Goal: Task Accomplishment & Management: Manage account settings

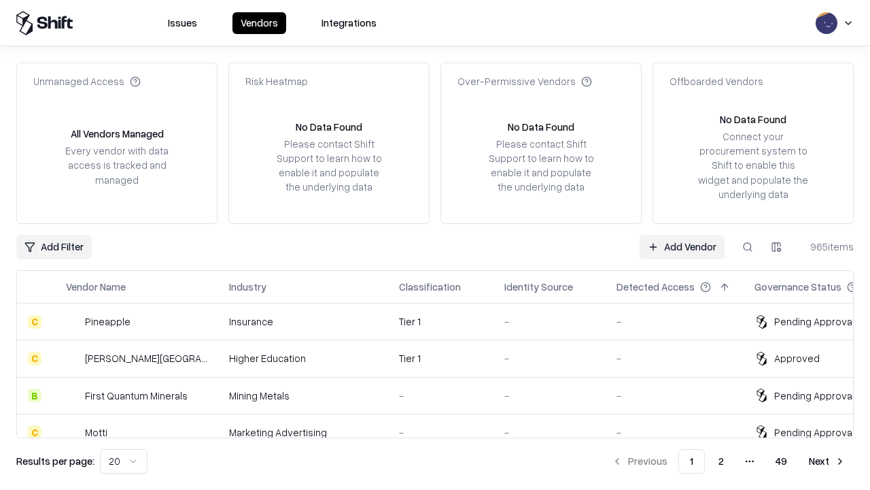
click at [682, 246] on link "Add Vendor" at bounding box center [682, 247] width 85 height 24
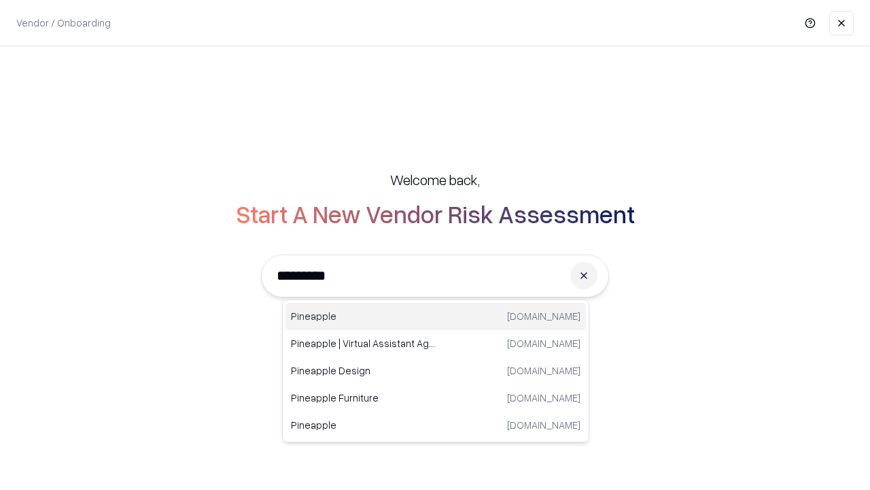
click at [436, 316] on div "Pineapple [DOMAIN_NAME]" at bounding box center [436, 316] width 301 height 27
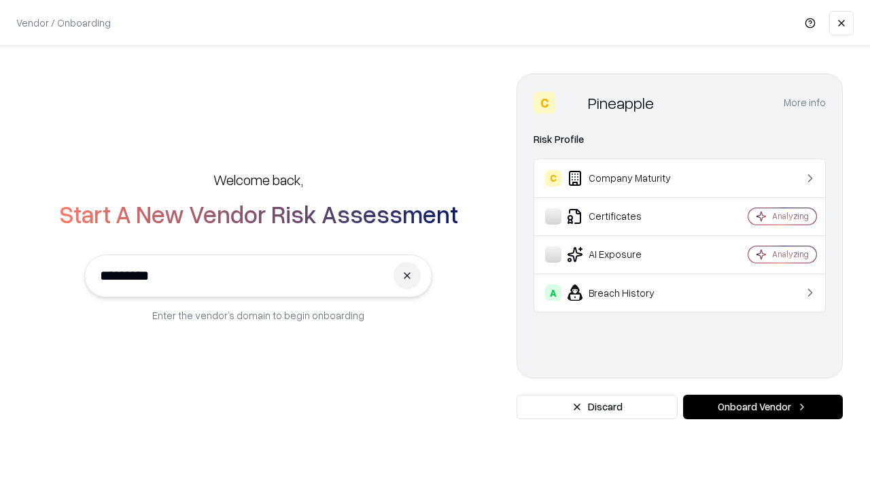
type input "*********"
click at [763, 407] on button "Onboard Vendor" at bounding box center [763, 406] width 160 height 24
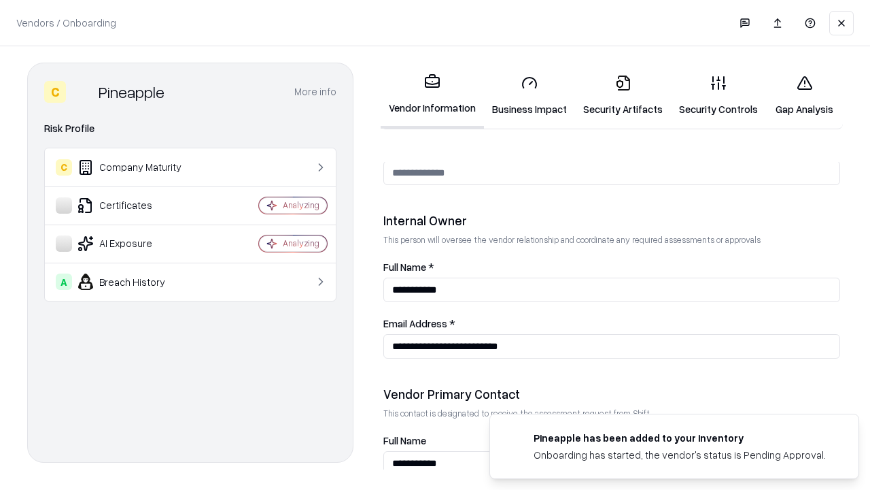
scroll to position [704, 0]
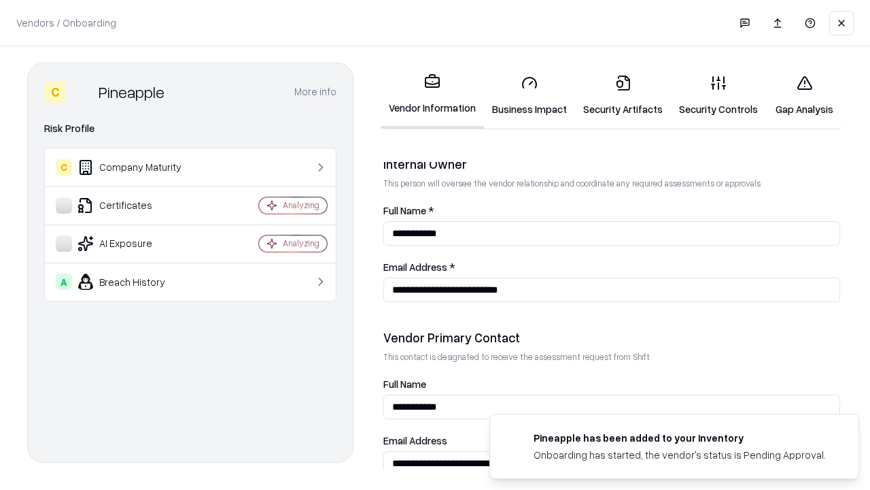
click at [530, 95] on link "Business Impact" at bounding box center [529, 95] width 91 height 63
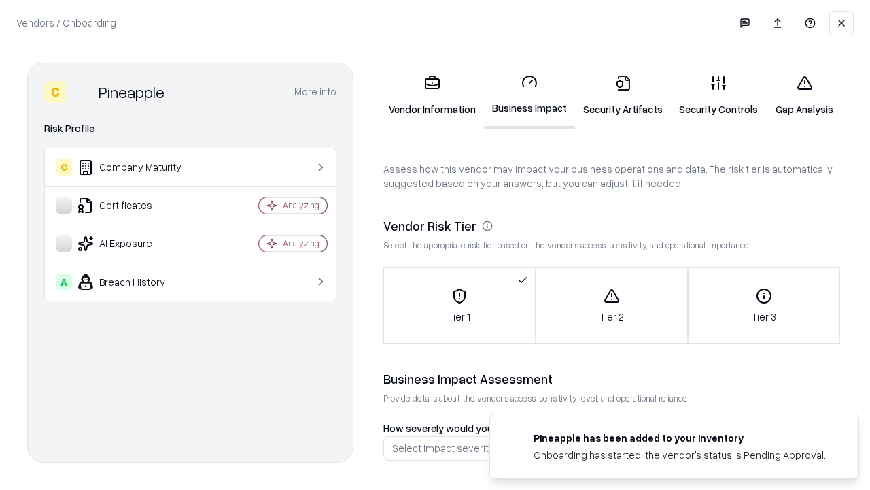
click at [623, 95] on link "Security Artifacts" at bounding box center [623, 95] width 96 height 63
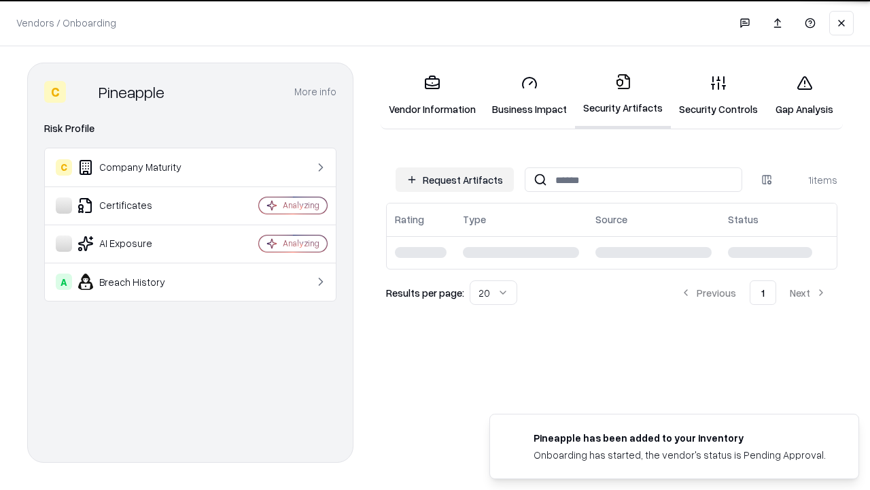
click at [455, 179] on button "Request Artifacts" at bounding box center [455, 179] width 118 height 24
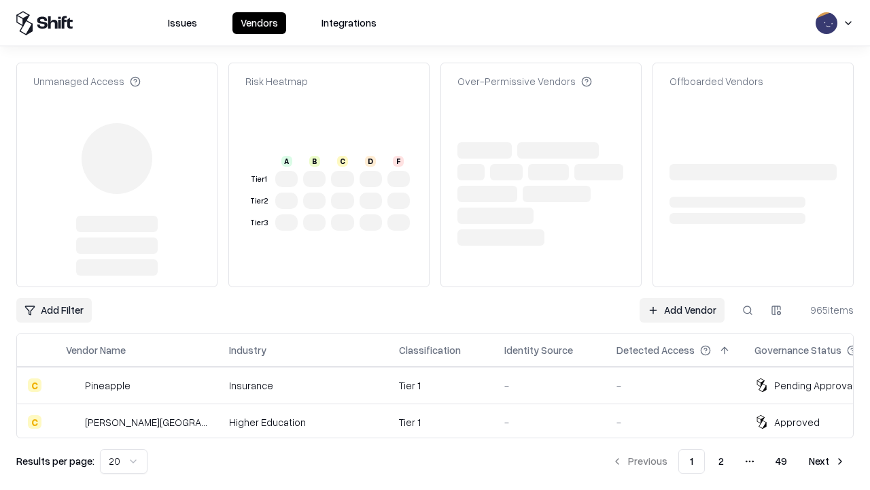
click at [682, 298] on link "Add Vendor" at bounding box center [682, 310] width 85 height 24
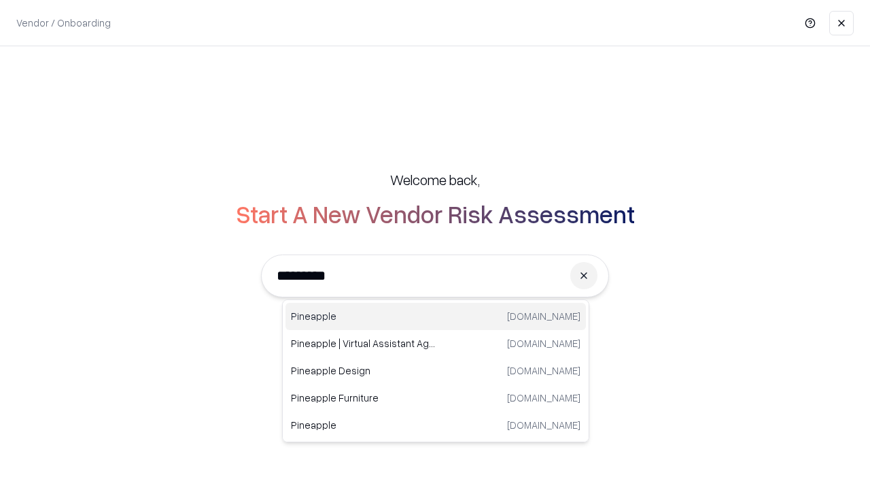
click at [436, 316] on div "Pineapple [DOMAIN_NAME]" at bounding box center [436, 316] width 301 height 27
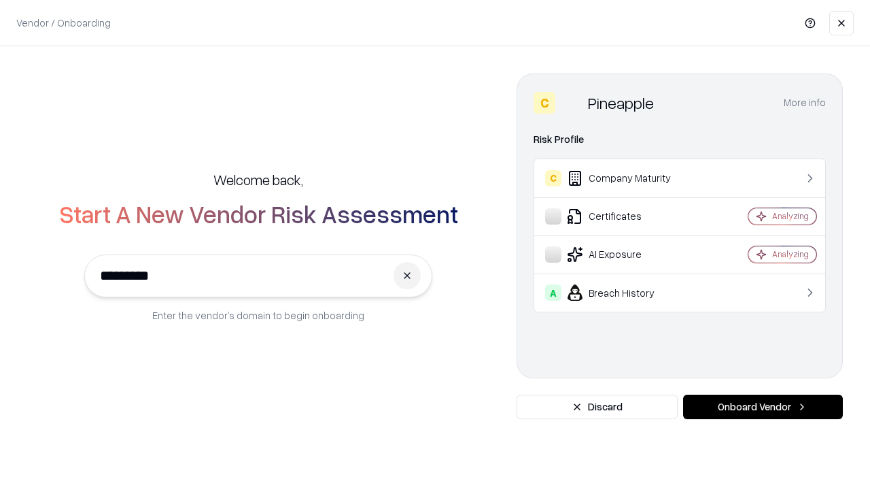
type input "*********"
click at [763, 407] on button "Onboard Vendor" at bounding box center [763, 406] width 160 height 24
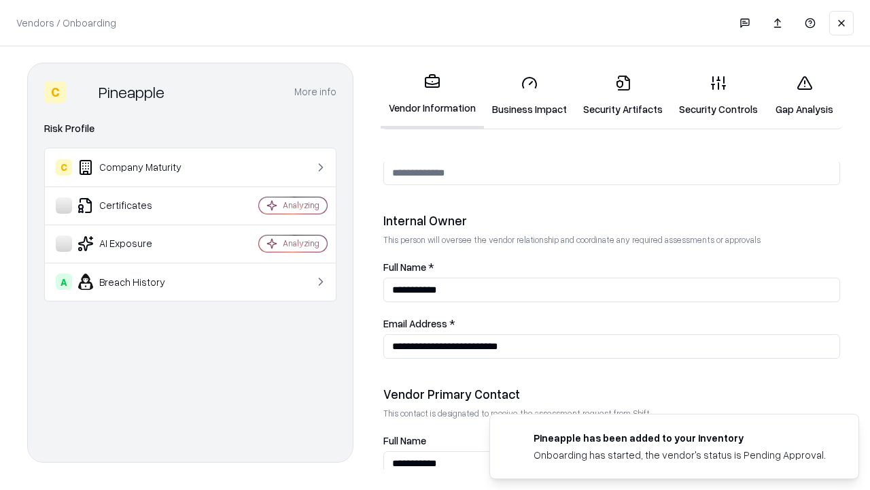
scroll to position [704, 0]
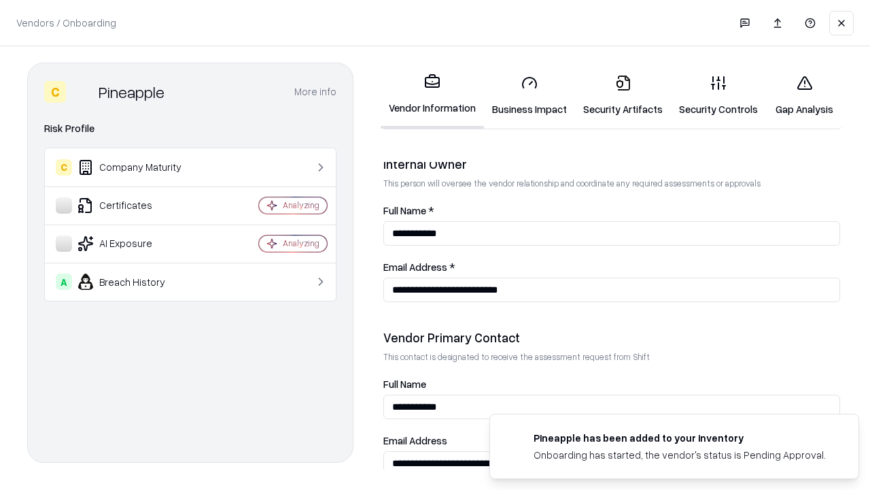
click at [804, 95] on link "Gap Analysis" at bounding box center [804, 95] width 77 height 63
